Goal: Transaction & Acquisition: Subscribe to service/newsletter

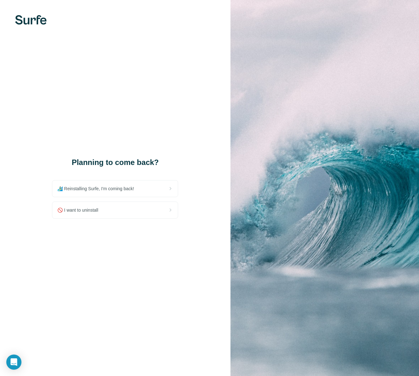
click at [146, 66] on div "Planning to come back? 🏄🏻‍♂️ Reinstalling Surfe, I'm coming back! 🚫 I want to u…" at bounding box center [115, 188] width 230 height 376
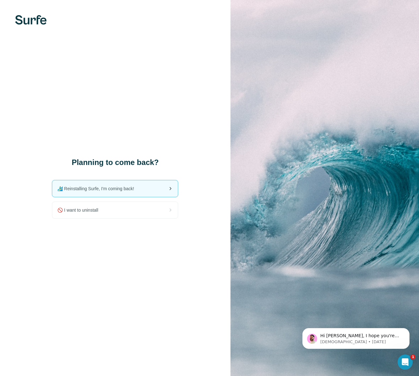
click at [103, 186] on span "🏄🏻‍♂️ Reinstalling Surfe, I'm coming back!" at bounding box center [98, 188] width 82 height 6
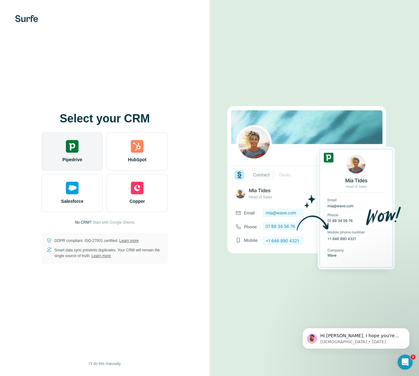
click at [69, 153] on div "Pipedrive" at bounding box center [72, 151] width 61 height 38
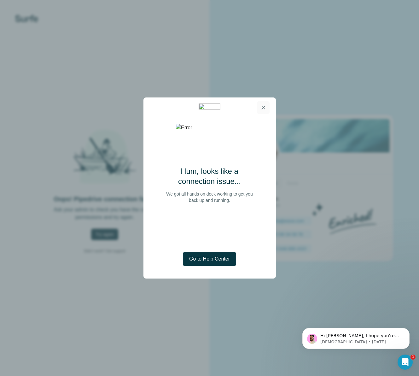
click at [261, 105] on icon "button" at bounding box center [263, 107] width 6 height 6
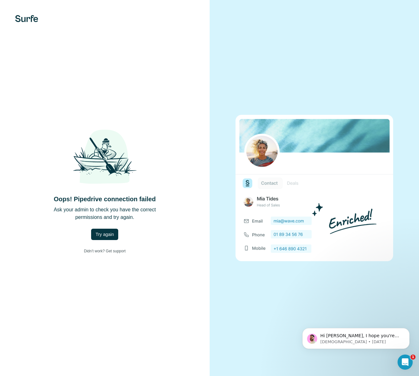
click at [289, 67] on div at bounding box center [315, 188] width 210 height 376
click at [290, 52] on div at bounding box center [315, 188] width 210 height 376
click at [141, 76] on div "Oops! Pipedrive connection failed Ask your admin to check you have the correct …" at bounding box center [105, 188] width 210 height 376
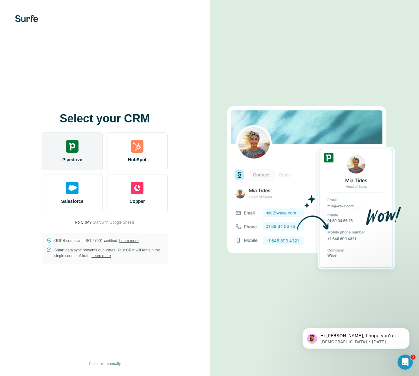
click at [80, 141] on div "Pipedrive" at bounding box center [72, 151] width 61 height 38
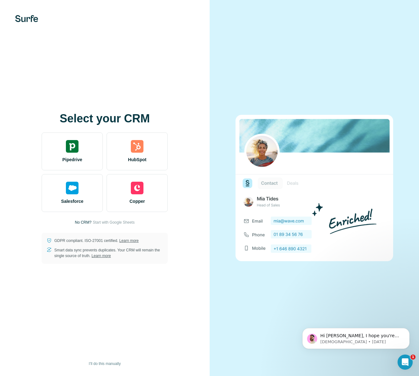
click at [220, 56] on div at bounding box center [315, 188] width 210 height 376
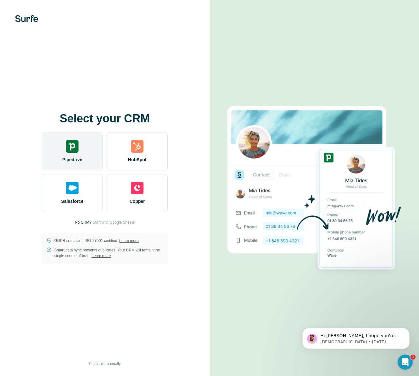
click at [62, 145] on div "Pipedrive" at bounding box center [72, 151] width 61 height 38
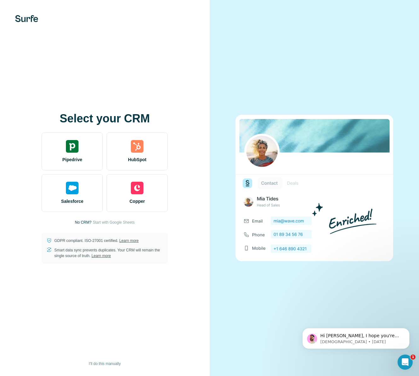
drag, startPoint x: 317, startPoint y: 47, endPoint x: 309, endPoint y: 52, distance: 10.3
click at [317, 47] on div at bounding box center [315, 188] width 210 height 376
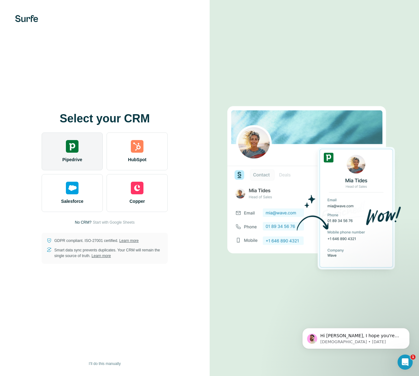
click at [66, 158] on span "Pipedrive" at bounding box center [72, 159] width 20 height 6
click at [78, 148] on img at bounding box center [72, 146] width 13 height 13
click at [62, 155] on div "Pipedrive" at bounding box center [72, 151] width 61 height 38
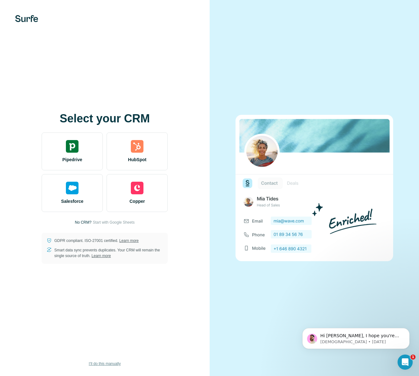
click at [109, 363] on span "I’ll do this manually" at bounding box center [105, 364] width 32 height 6
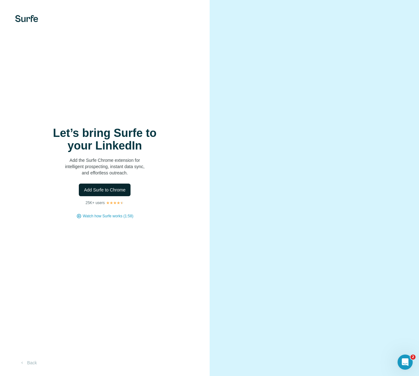
click at [113, 188] on span "Add Surfe to Chrome" at bounding box center [105, 190] width 42 height 6
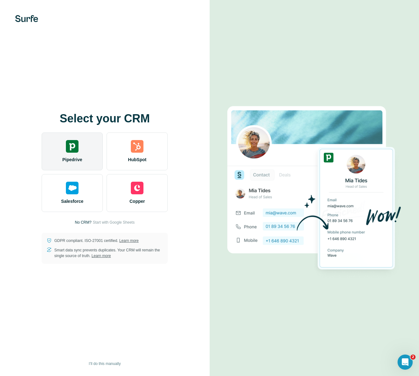
click at [63, 155] on div "Pipedrive" at bounding box center [72, 151] width 61 height 38
